Goal: Information Seeking & Learning: Learn about a topic

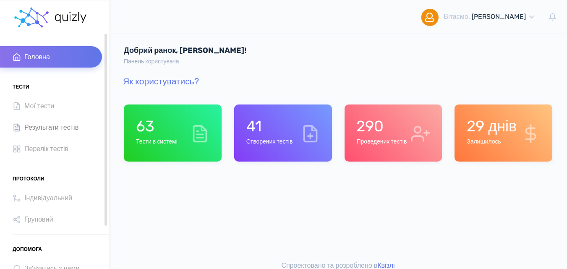
click at [77, 128] on span "Результати тестів" at bounding box center [51, 127] width 54 height 11
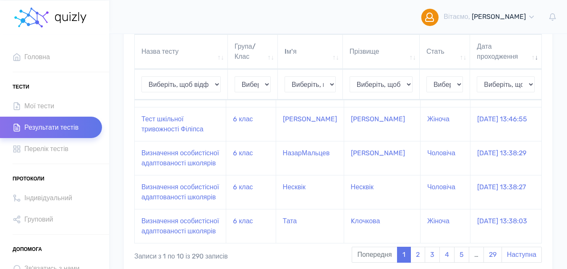
scroll to position [358, 0]
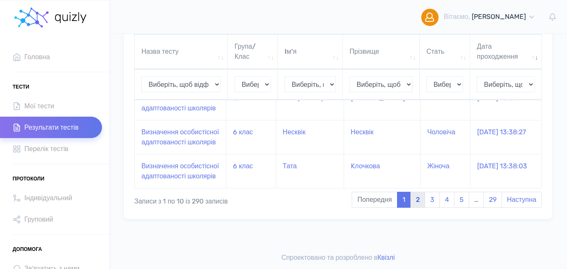
click at [422, 204] on link "2" at bounding box center [418, 200] width 15 height 16
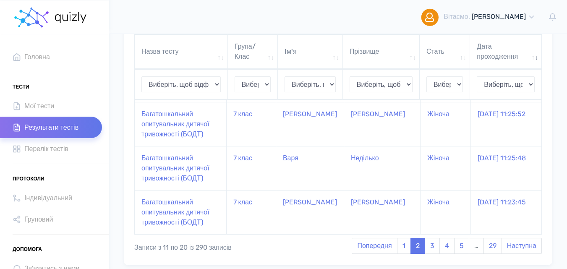
scroll to position [409, 0]
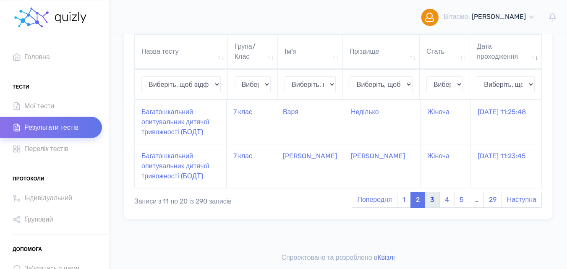
click at [432, 208] on link "3" at bounding box center [432, 200] width 15 height 16
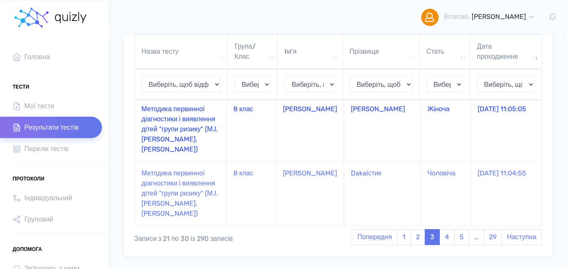
scroll to position [489, 0]
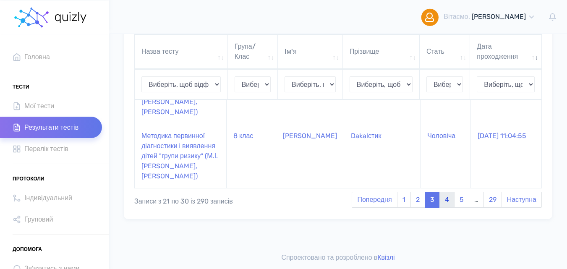
click at [440, 201] on link "4" at bounding box center [447, 200] width 15 height 16
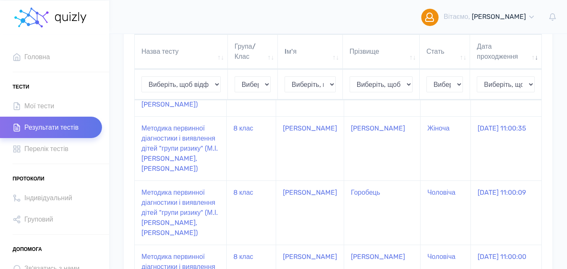
scroll to position [610, 0]
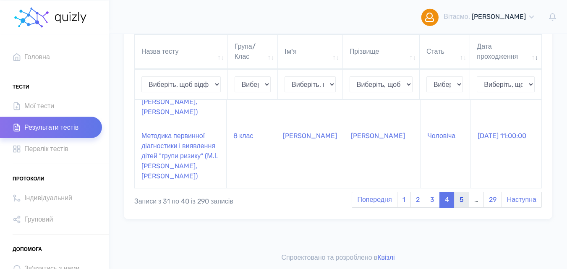
click at [466, 202] on link "5" at bounding box center [461, 200] width 15 height 16
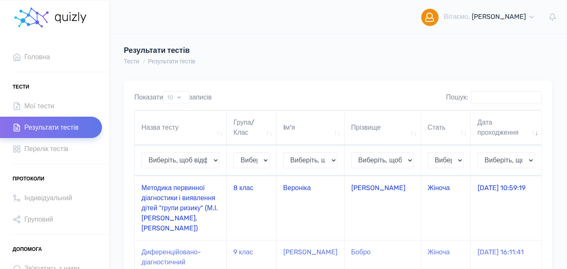
scroll to position [42, 0]
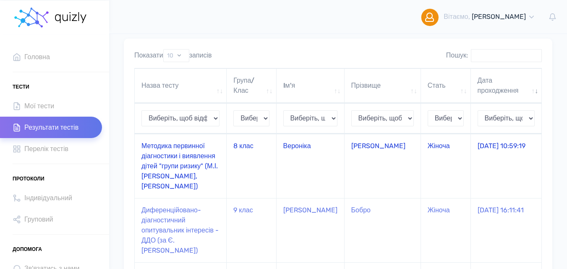
drag, startPoint x: 190, startPoint y: 162, endPoint x: 186, endPoint y: 169, distance: 7.7
click at [186, 169] on td "Методика первинної діагностики і виявлення дітей "групи ризику" ([PERSON_NAME],…" at bounding box center [181, 166] width 92 height 64
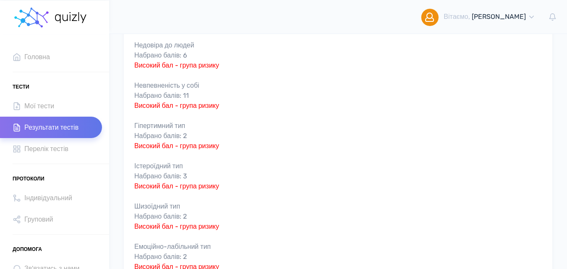
scroll to position [252, 0]
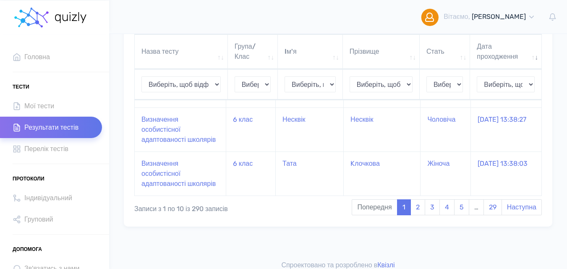
scroll to position [358, 0]
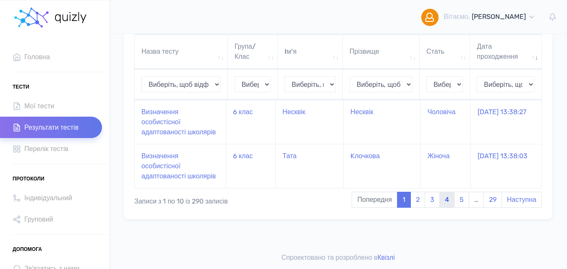
click at [442, 201] on link "4" at bounding box center [447, 200] width 15 height 16
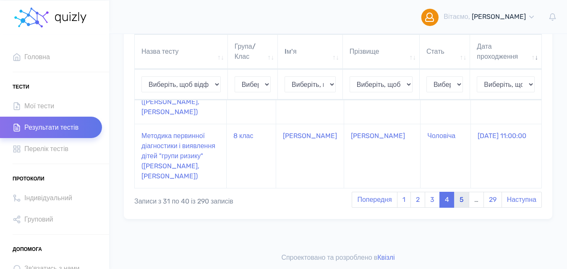
click at [456, 203] on link "5" at bounding box center [461, 200] width 15 height 16
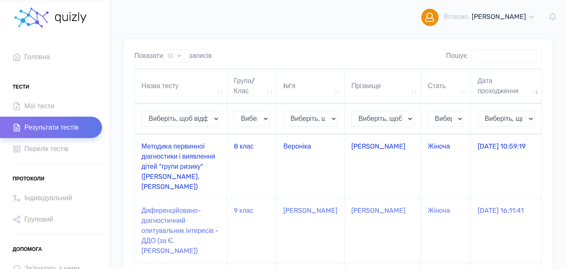
scroll to position [42, 0]
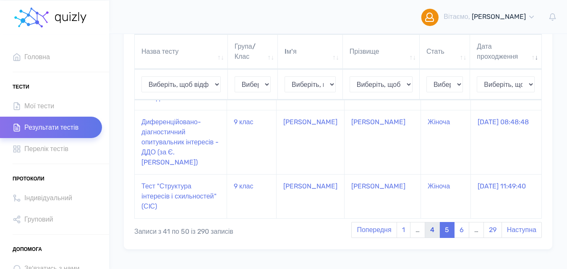
click at [429, 222] on link "4" at bounding box center [432, 230] width 15 height 16
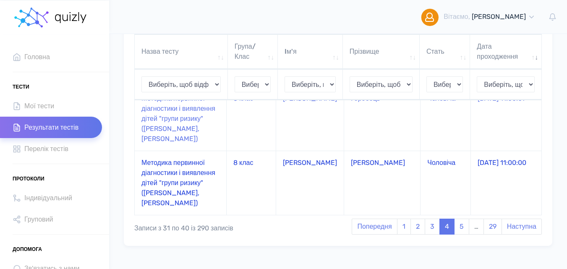
scroll to position [568, 0]
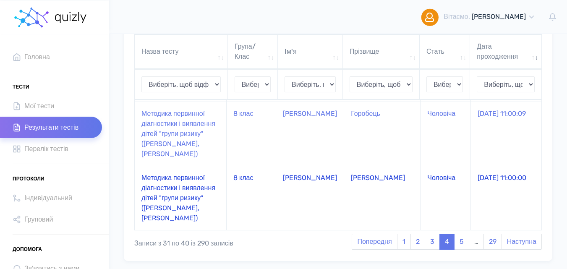
drag, startPoint x: 205, startPoint y: 188, endPoint x: 250, endPoint y: 241, distance: 70.0
click at [250, 241] on div "Записи з 31 по 40 із 290 записів" at bounding box center [216, 241] width 164 height 16
drag, startPoint x: 173, startPoint y: 204, endPoint x: 188, endPoint y: 236, distance: 35.3
click at [191, 241] on div "Записи з 31 по 40 із 290 записів" at bounding box center [216, 241] width 164 height 16
drag, startPoint x: 168, startPoint y: 217, endPoint x: 181, endPoint y: 236, distance: 24.1
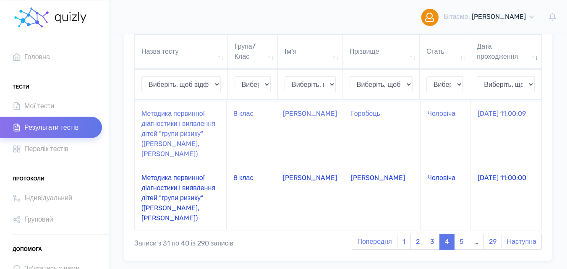
click at [181, 236] on div "Записи з 31 по 40 із 290 записів" at bounding box center [216, 241] width 164 height 16
click at [187, 191] on td "Методика первинної діагностики і виявлення дітей "групи ризику" (М.І. [PERSON_N…" at bounding box center [181, 198] width 92 height 64
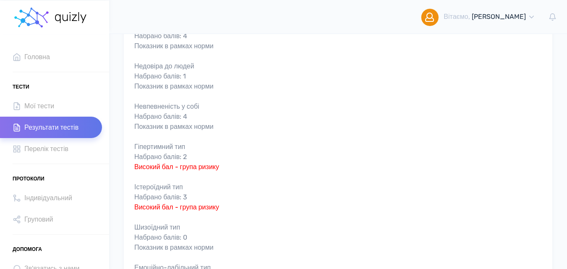
scroll to position [252, 0]
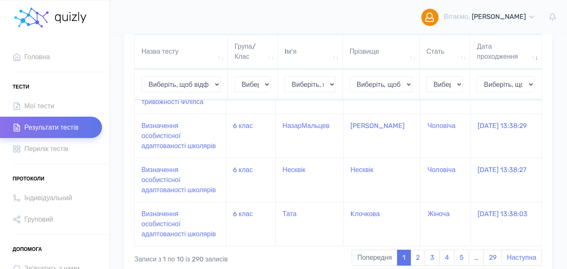
scroll to position [358, 0]
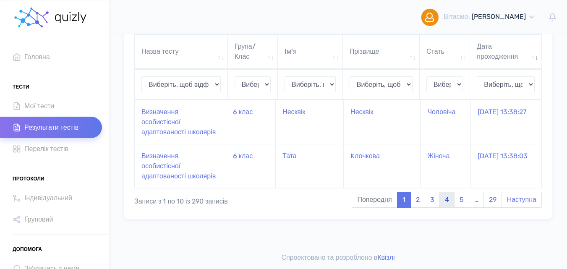
click at [446, 201] on link "4" at bounding box center [447, 200] width 15 height 16
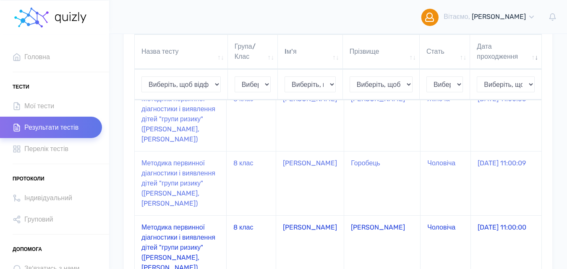
scroll to position [484, 0]
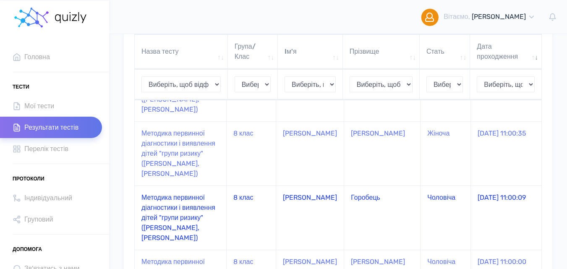
click at [197, 202] on td "Методика первинної діагностики і виявлення дітей "групи ризику" (М.І. [PERSON_N…" at bounding box center [181, 218] width 92 height 64
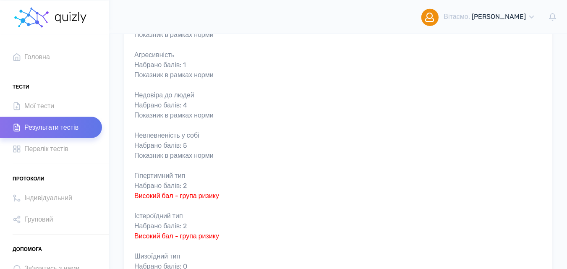
scroll to position [252, 0]
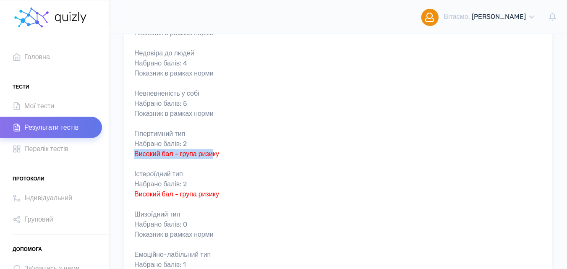
drag, startPoint x: 134, startPoint y: 154, endPoint x: 219, endPoint y: 152, distance: 84.4
click at [219, 152] on span "Високий бал - група ризику" at bounding box center [176, 154] width 85 height 8
click at [226, 208] on div "Відносини в сім'ї Набрано балів: 0 Показник в рамках норми Агресивність Набрано…" at bounding box center [338, 129] width 408 height 322
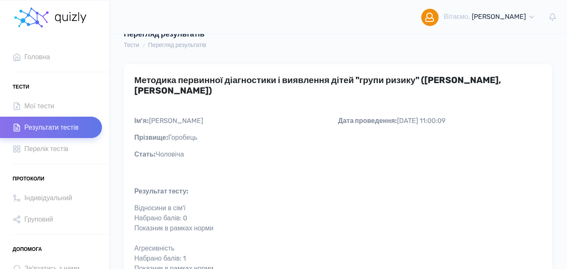
scroll to position [0, 0]
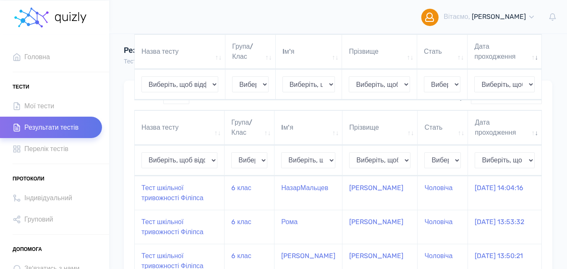
scroll to position [388, 0]
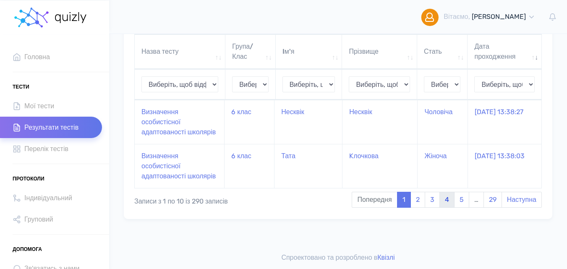
click at [441, 198] on link "4" at bounding box center [447, 200] width 15 height 16
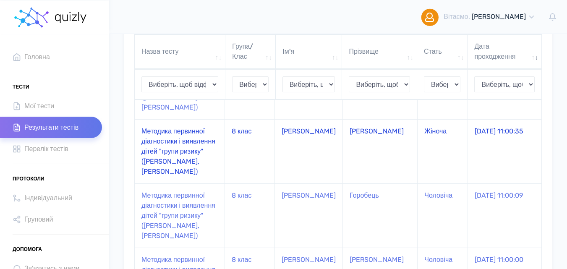
scroll to position [484, 0]
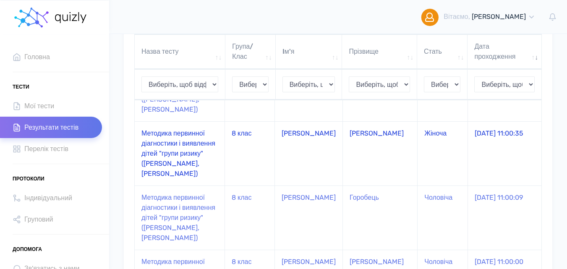
click at [209, 149] on td "Методика первинної діагностики і виявлення дітей "групи ризику" ([PERSON_NAME],…" at bounding box center [180, 153] width 90 height 64
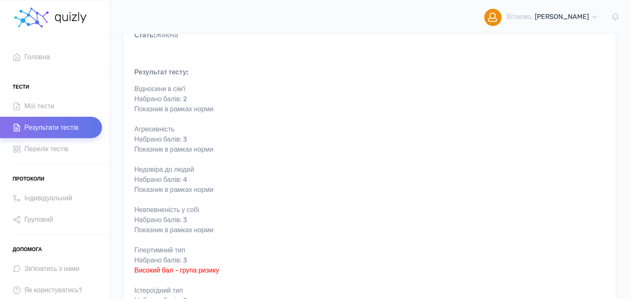
scroll to position [89, 0]
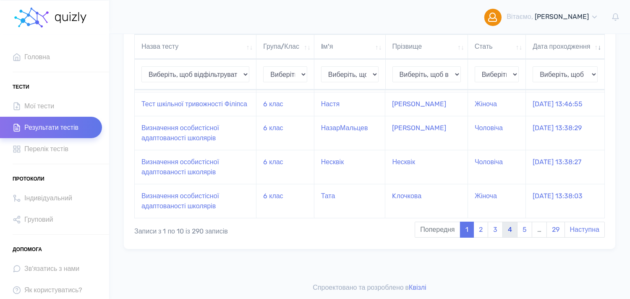
click at [507, 229] on link "4" at bounding box center [510, 230] width 15 height 16
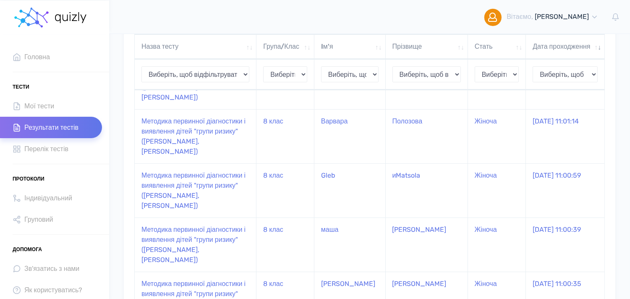
scroll to position [249, 0]
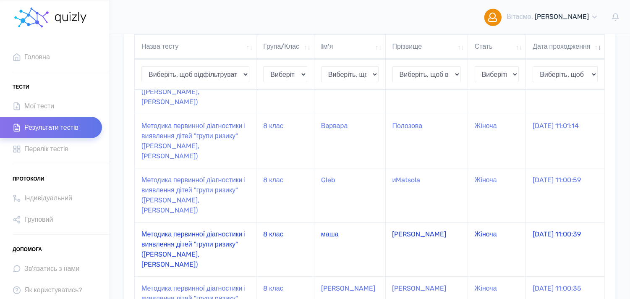
click at [186, 222] on td "Методика первинної діагностики і виявлення дітей "групи ризику" ([PERSON_NAME],…" at bounding box center [196, 249] width 122 height 54
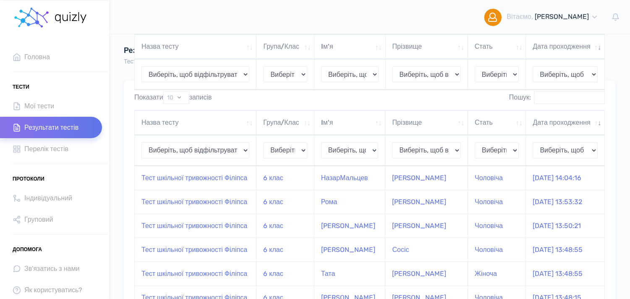
scroll to position [249, 0]
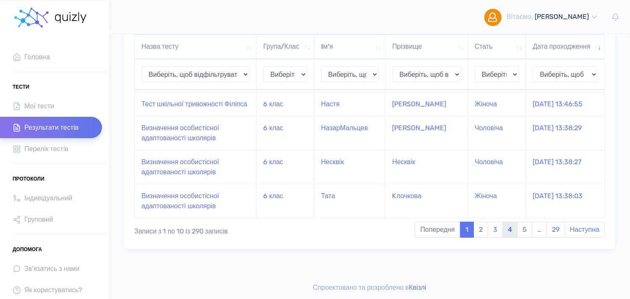
click at [504, 238] on link "4" at bounding box center [510, 230] width 15 height 16
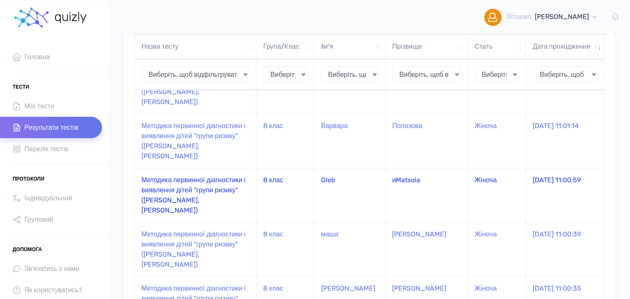
click at [217, 168] on td "Методика первинної діагностики і виявлення дітей "групи ризику" ([PERSON_NAME],…" at bounding box center [196, 195] width 122 height 54
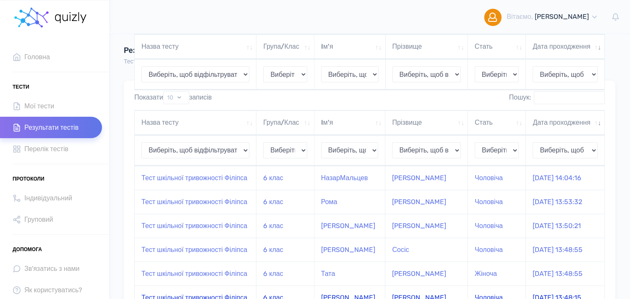
scroll to position [249, 0]
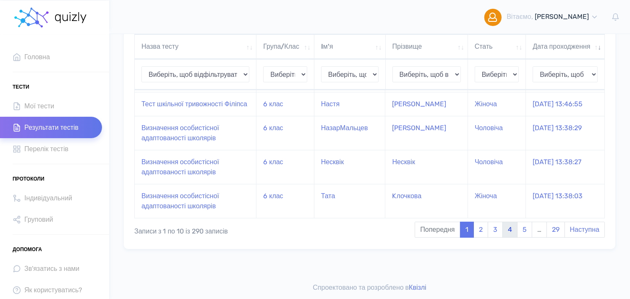
click at [505, 238] on link "4" at bounding box center [510, 230] width 15 height 16
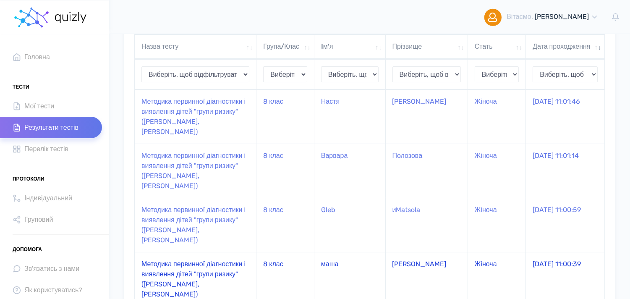
scroll to position [202, 0]
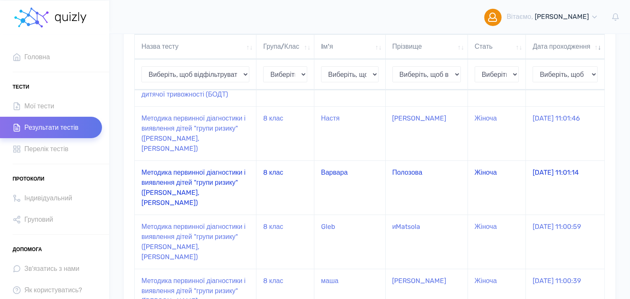
click at [183, 162] on td "Методика первинної діагностики і виявлення дітей "групи ризику" ([PERSON_NAME],…" at bounding box center [196, 187] width 122 height 54
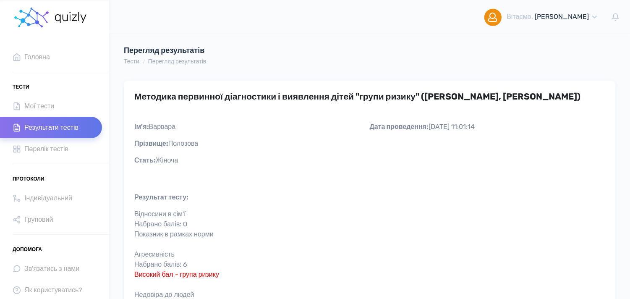
scroll to position [233, 0]
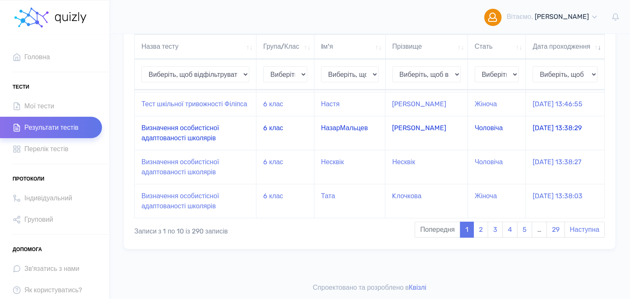
scroll to position [297, 0]
click at [511, 230] on link "4" at bounding box center [510, 230] width 15 height 16
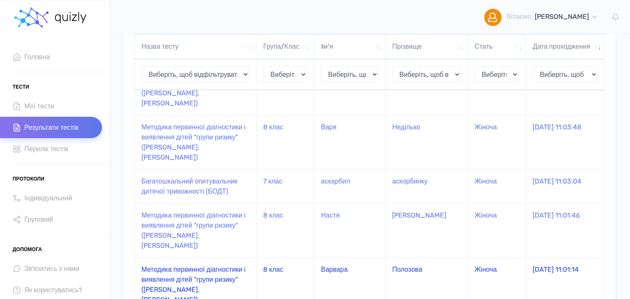
scroll to position [108, 0]
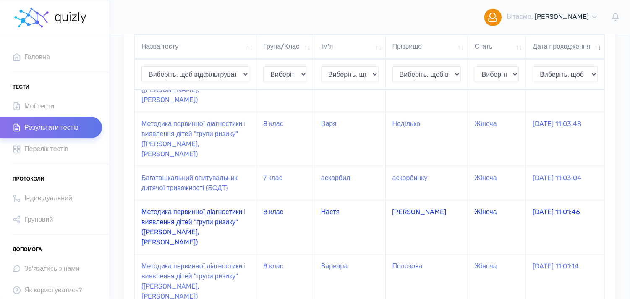
click at [338, 204] on td "Настя" at bounding box center [349, 227] width 71 height 54
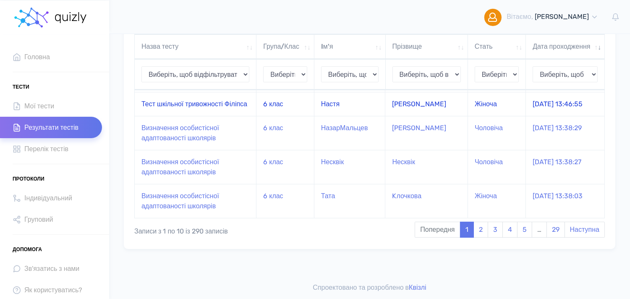
scroll to position [297, 0]
click at [505, 229] on link "4" at bounding box center [510, 230] width 15 height 16
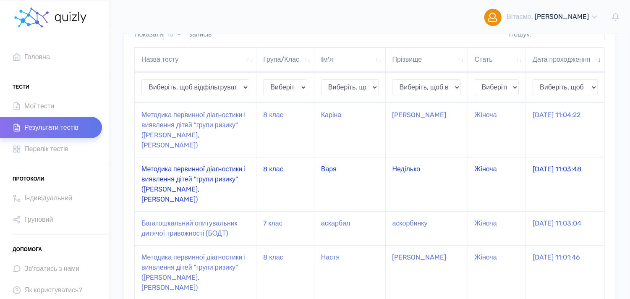
scroll to position [47, 0]
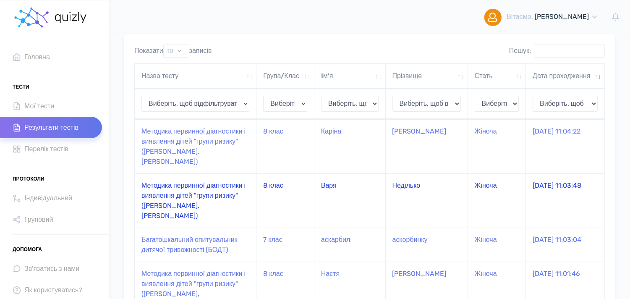
click at [246, 194] on td "Методика первинної діагностики і виявлення дітей "групи ризику" ([PERSON_NAME],…" at bounding box center [196, 200] width 122 height 54
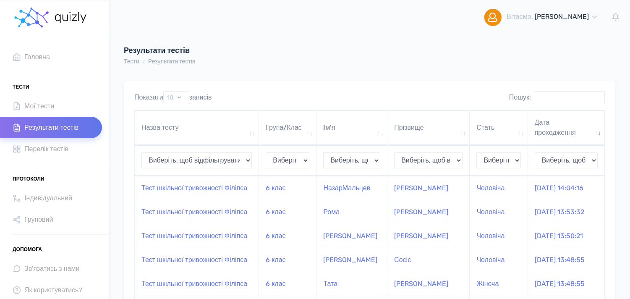
scroll to position [47, 0]
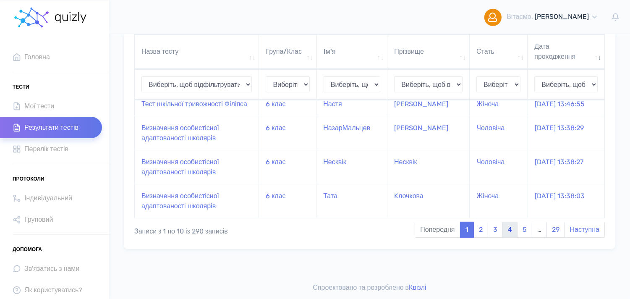
click at [508, 227] on link "4" at bounding box center [510, 230] width 15 height 16
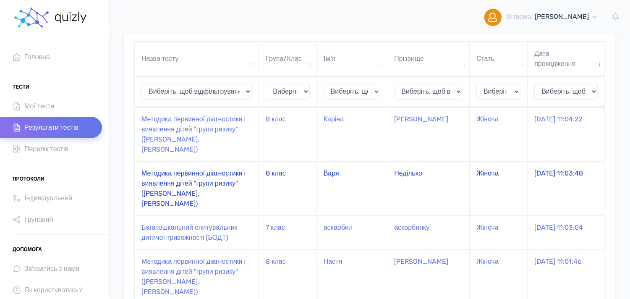
scroll to position [15, 0]
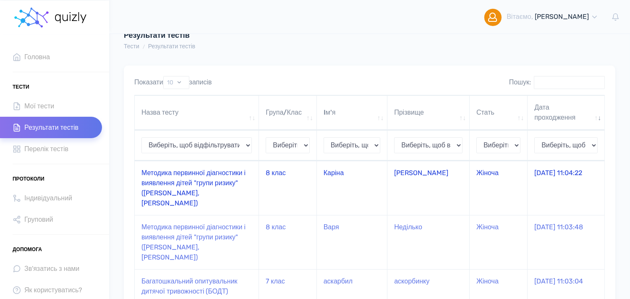
click at [223, 174] on td "Методика первинної діагностики і виявлення дітей "групи ризику" (М.І. Рожков, М…" at bounding box center [197, 188] width 124 height 54
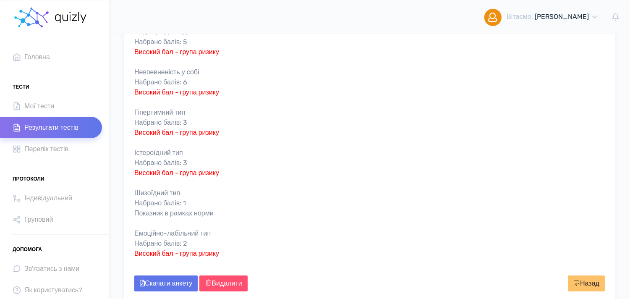
scroll to position [280, 0]
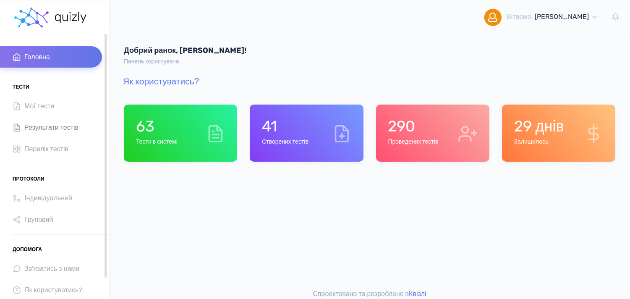
click at [63, 127] on span "Результати тестів" at bounding box center [51, 127] width 54 height 11
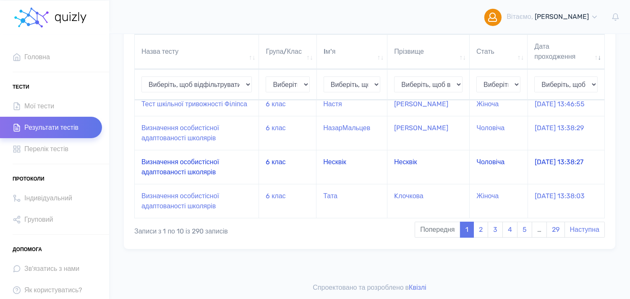
scroll to position [297, 0]
click at [503, 227] on link "4" at bounding box center [510, 230] width 15 height 16
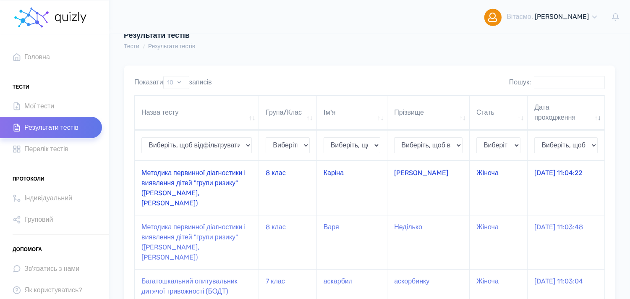
scroll to position [62, 0]
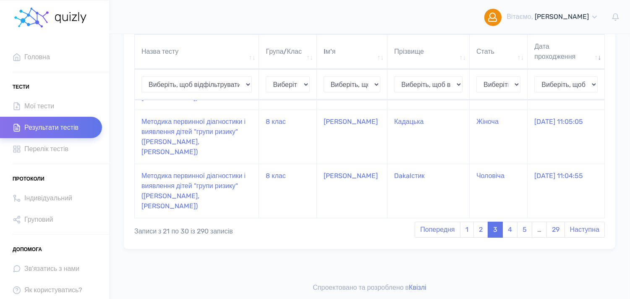
scroll to position [328, 0]
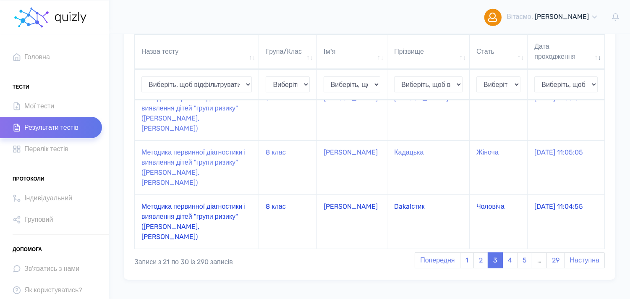
click at [209, 200] on td "Методика первинної діагностики і виявлення дітей "групи ризику" ([PERSON_NAME],…" at bounding box center [197, 221] width 124 height 54
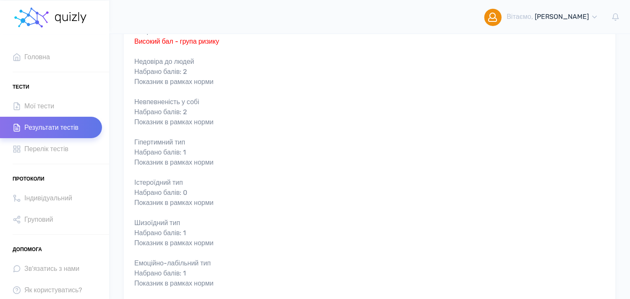
scroll to position [316, 0]
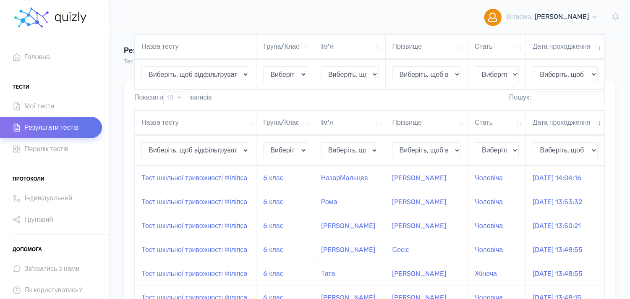
scroll to position [297, 0]
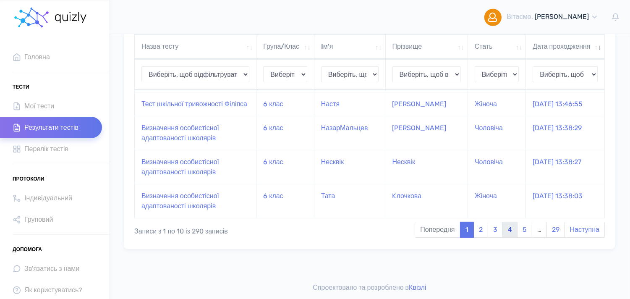
click at [505, 229] on link "4" at bounding box center [510, 230] width 15 height 16
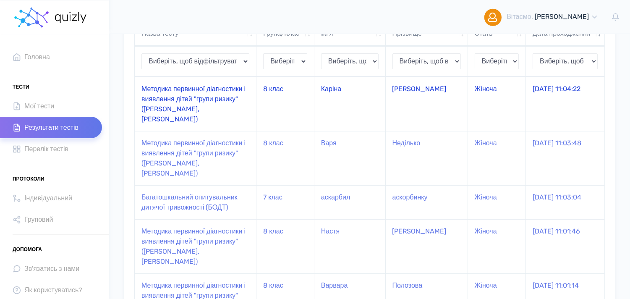
scroll to position [0, 0]
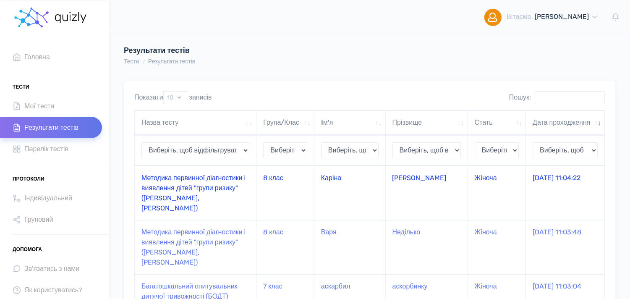
click at [241, 194] on td "Методика первинної діагностики і виявлення дітей "групи ризику" ([PERSON_NAME],…" at bounding box center [196, 193] width 122 height 54
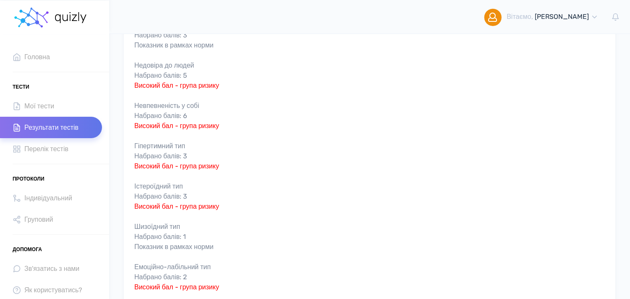
scroll to position [140, 0]
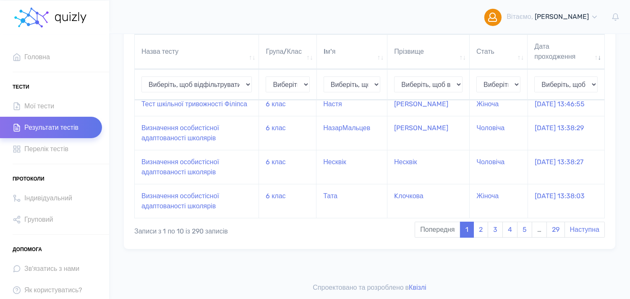
scroll to position [297, 0]
click at [505, 230] on link "4" at bounding box center [510, 230] width 15 height 16
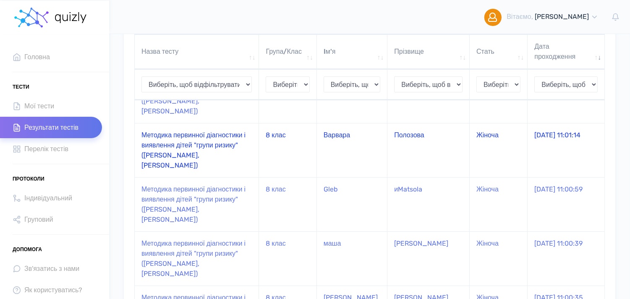
scroll to position [0, 0]
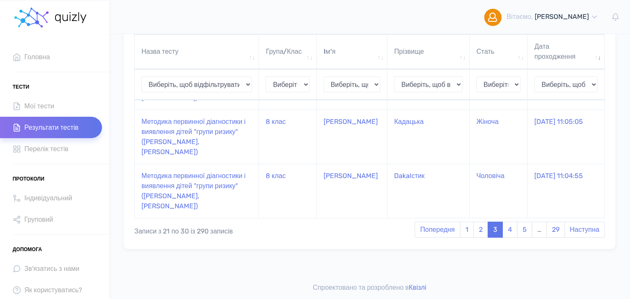
scroll to position [328, 0]
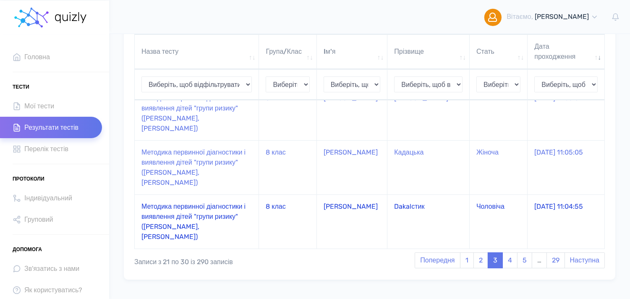
click at [187, 204] on td "Методика первинної діагностики і виявлення дітей "групи ризику" ([PERSON_NAME],…" at bounding box center [197, 221] width 124 height 54
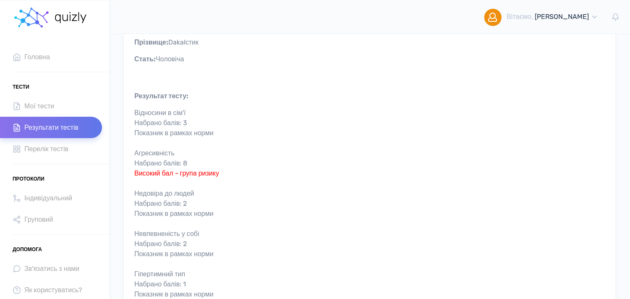
scroll to position [82, 0]
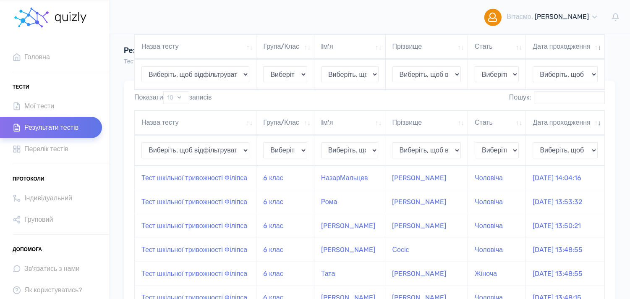
scroll to position [297, 0]
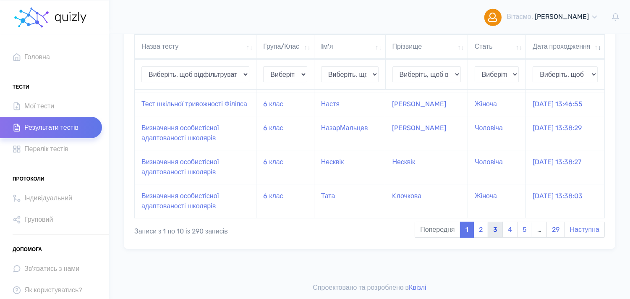
click at [493, 228] on link "3" at bounding box center [495, 230] width 15 height 16
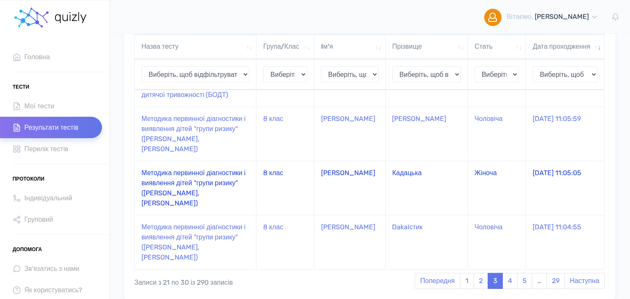
click at [230, 185] on td "Методика первинної діагностики і виявлення дітей "групи ризику" ([PERSON_NAME],…" at bounding box center [196, 188] width 122 height 54
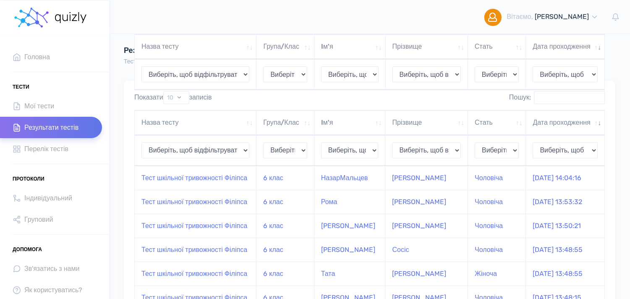
scroll to position [297, 0]
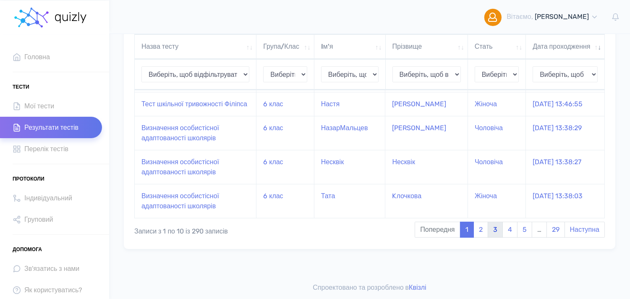
click at [500, 233] on link "3" at bounding box center [495, 230] width 15 height 16
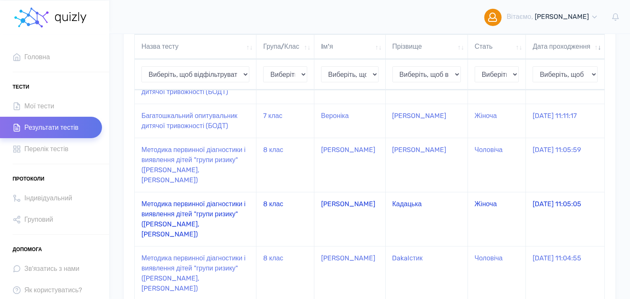
scroll to position [251, 0]
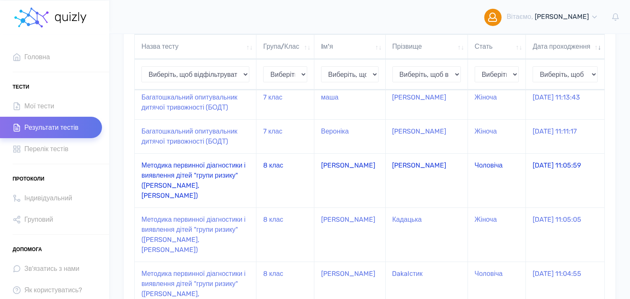
click at [211, 188] on td "Методика первинної діагностики і виявлення дітей "групи ризику" ([PERSON_NAME],…" at bounding box center [196, 180] width 122 height 54
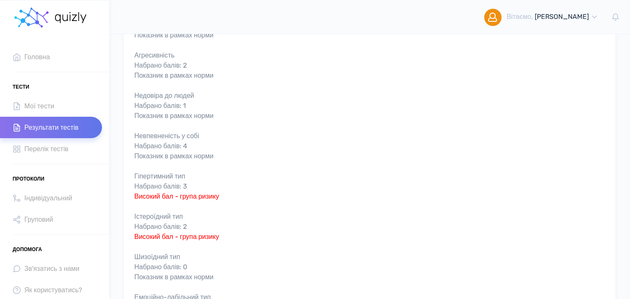
scroll to position [316, 0]
